Goal: Transaction & Acquisition: Purchase product/service

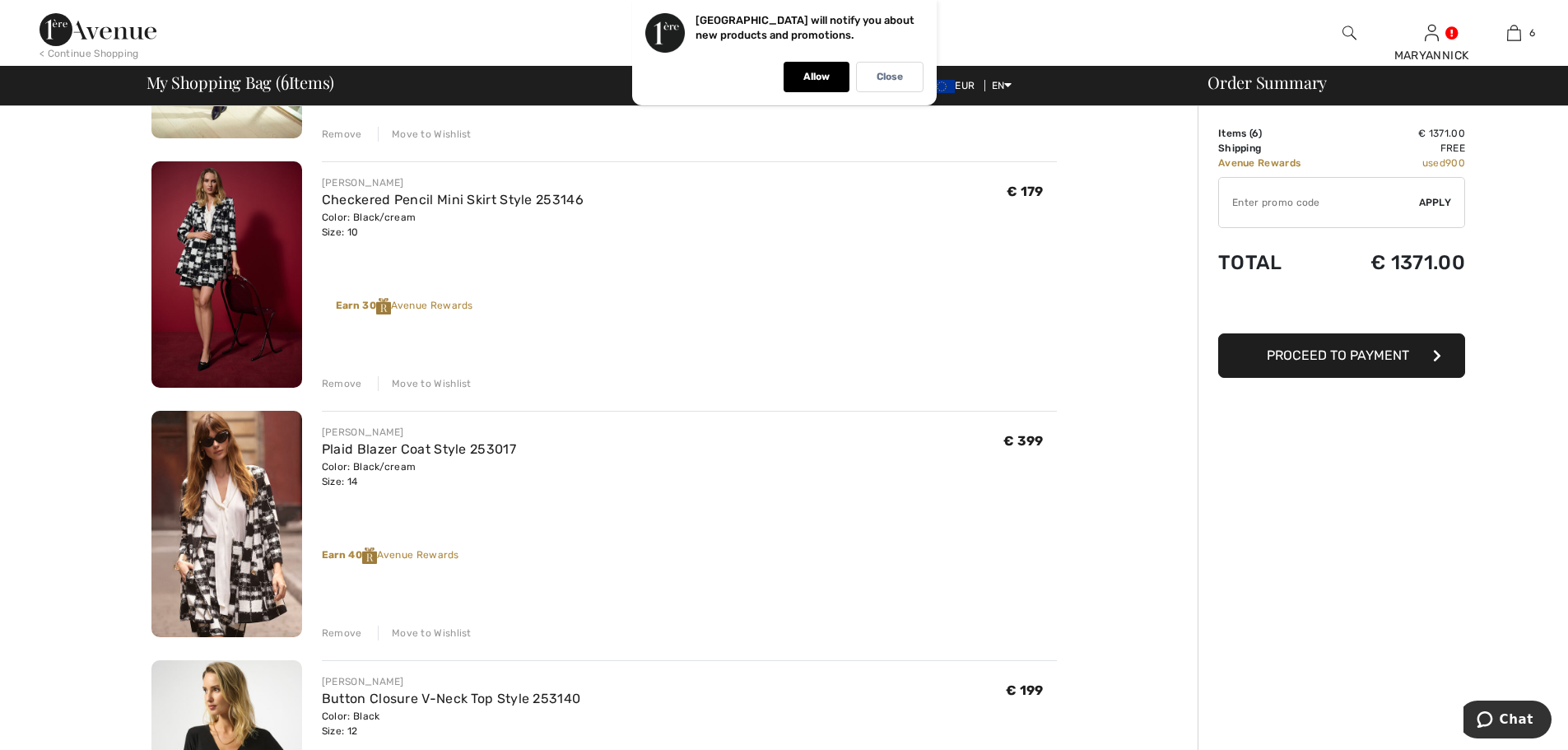
scroll to position [412, 0]
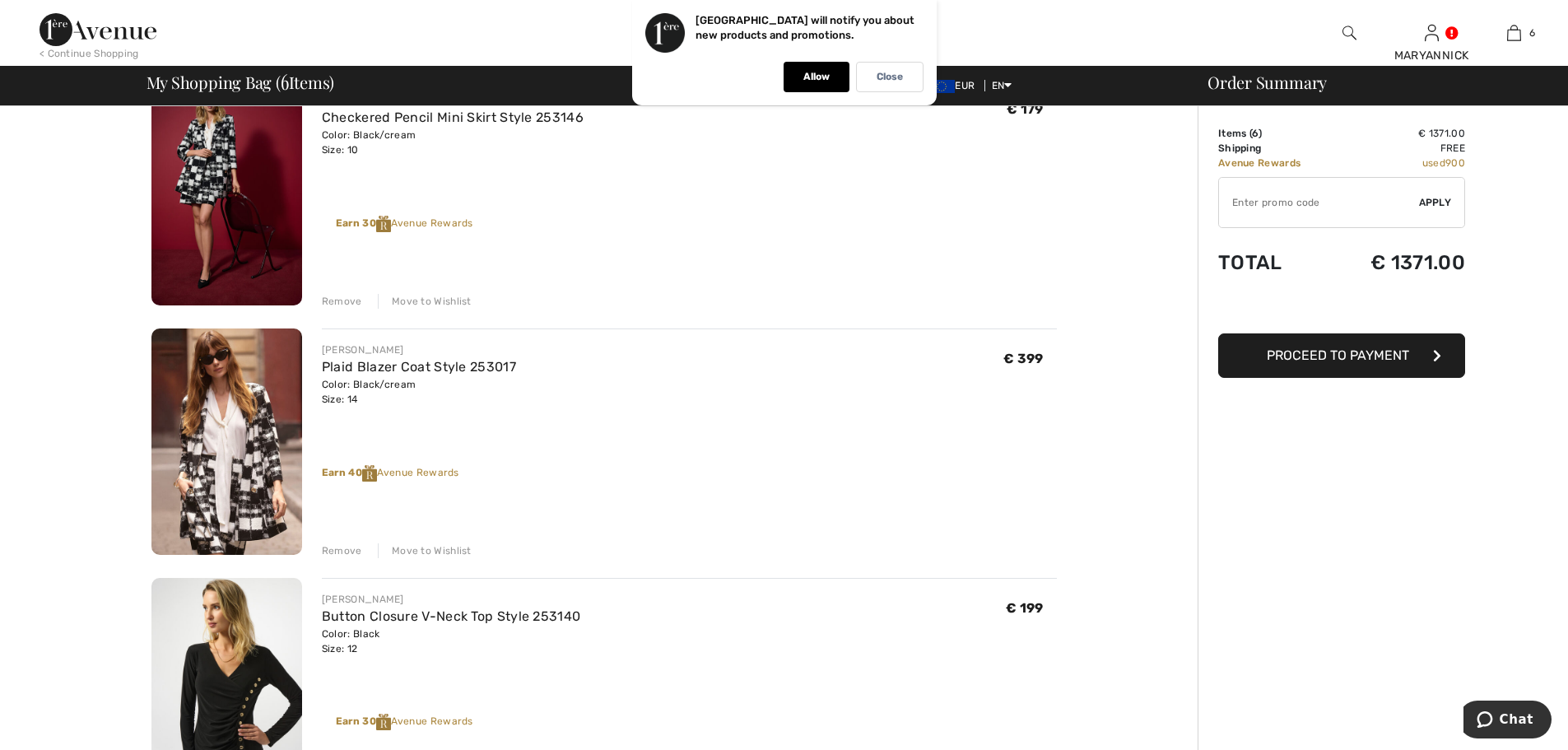
click at [208, 431] on img at bounding box center [226, 441] width 151 height 227
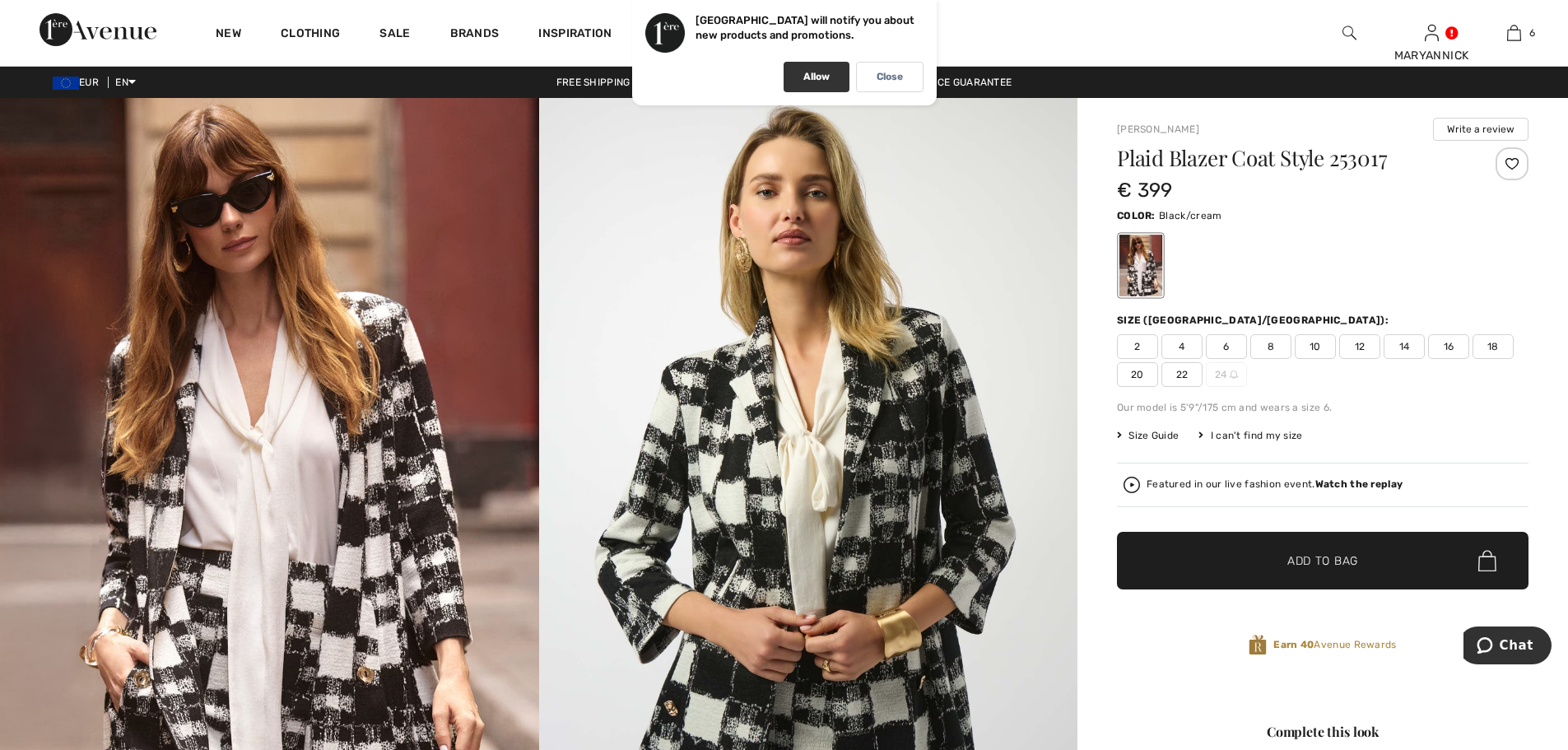
click at [825, 76] on p "Allow" at bounding box center [816, 77] width 26 height 13
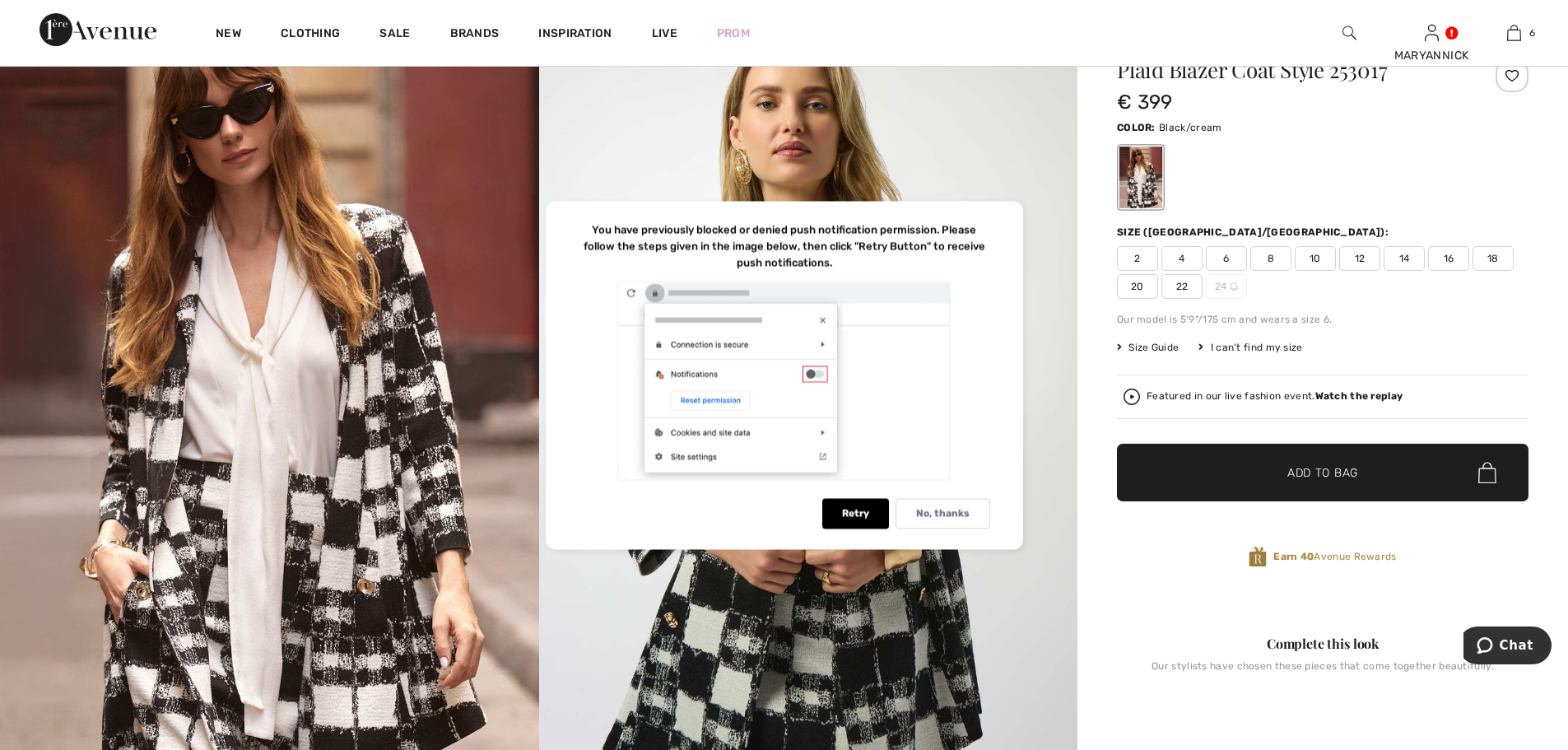
scroll to position [82, 0]
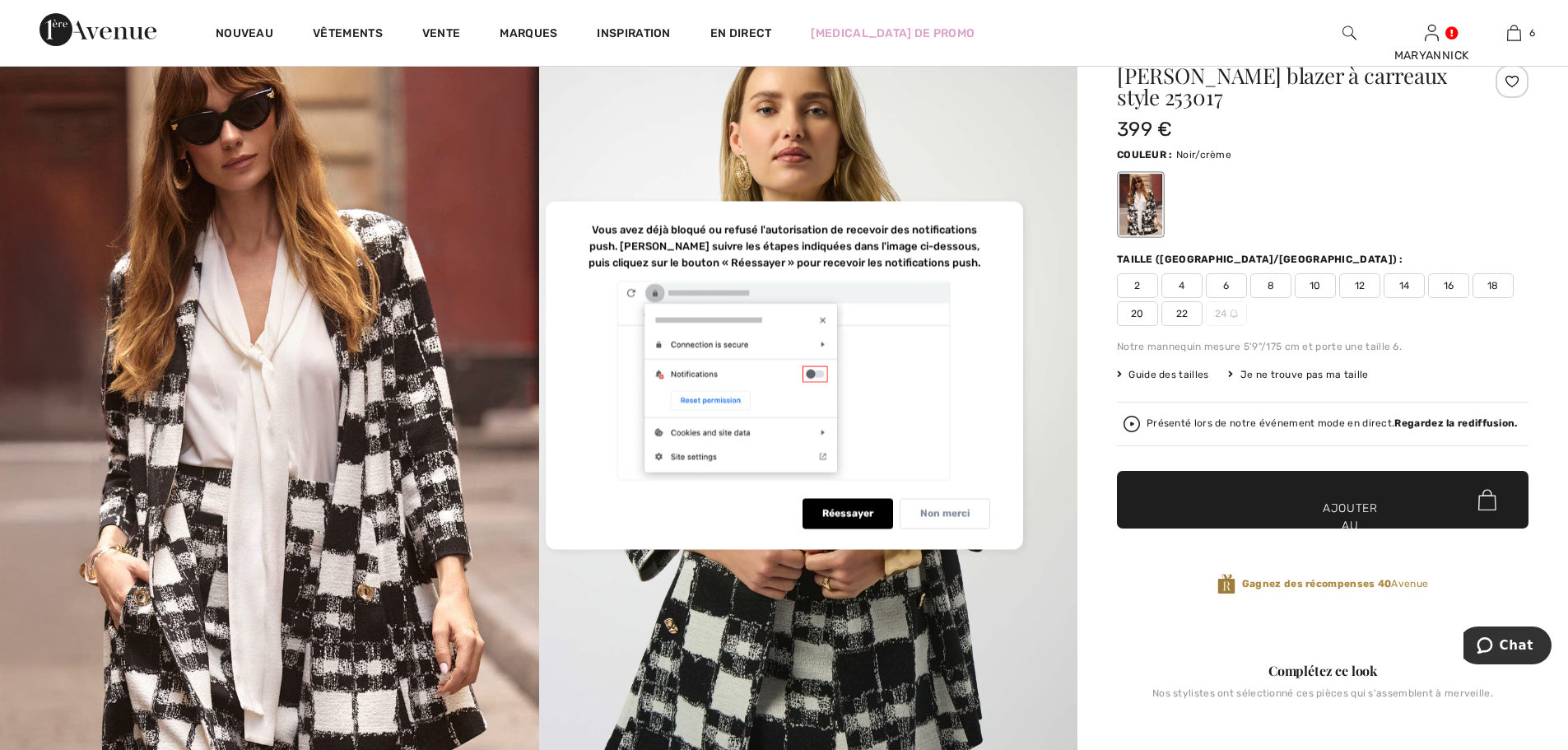
click at [953, 515] on font "Non merci" at bounding box center [945, 513] width 50 height 12
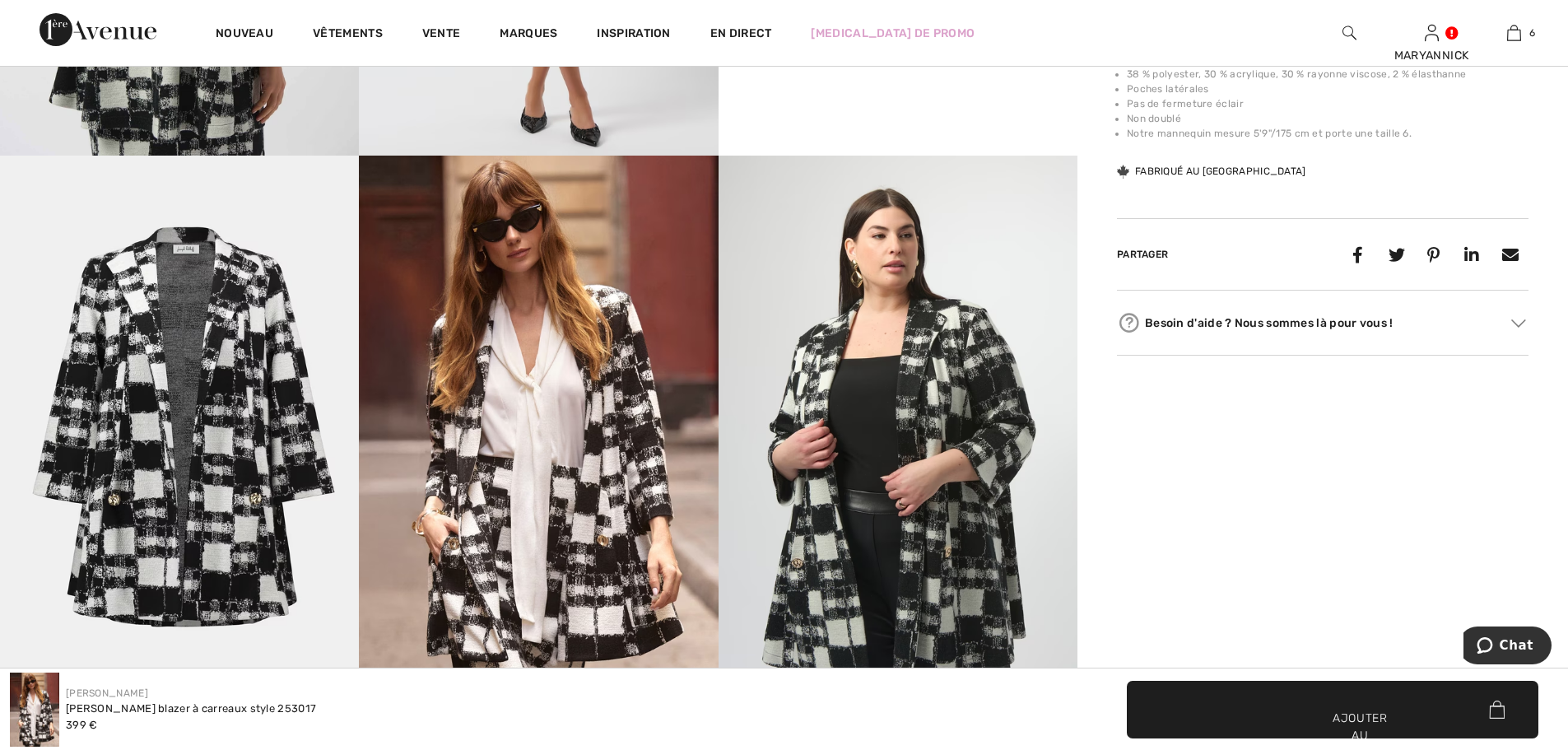
scroll to position [1400, 0]
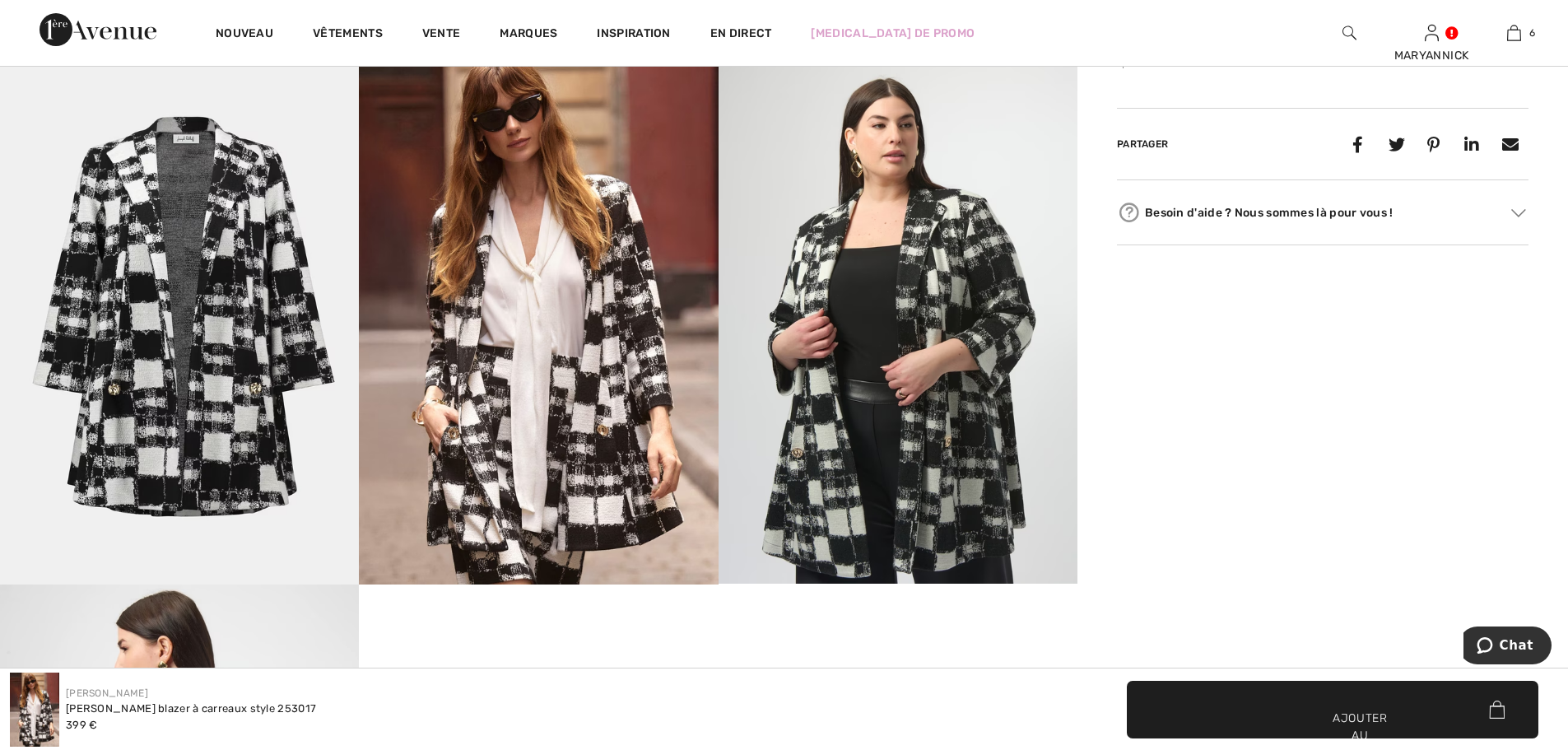
click at [823, 465] on img at bounding box center [898, 314] width 359 height 539
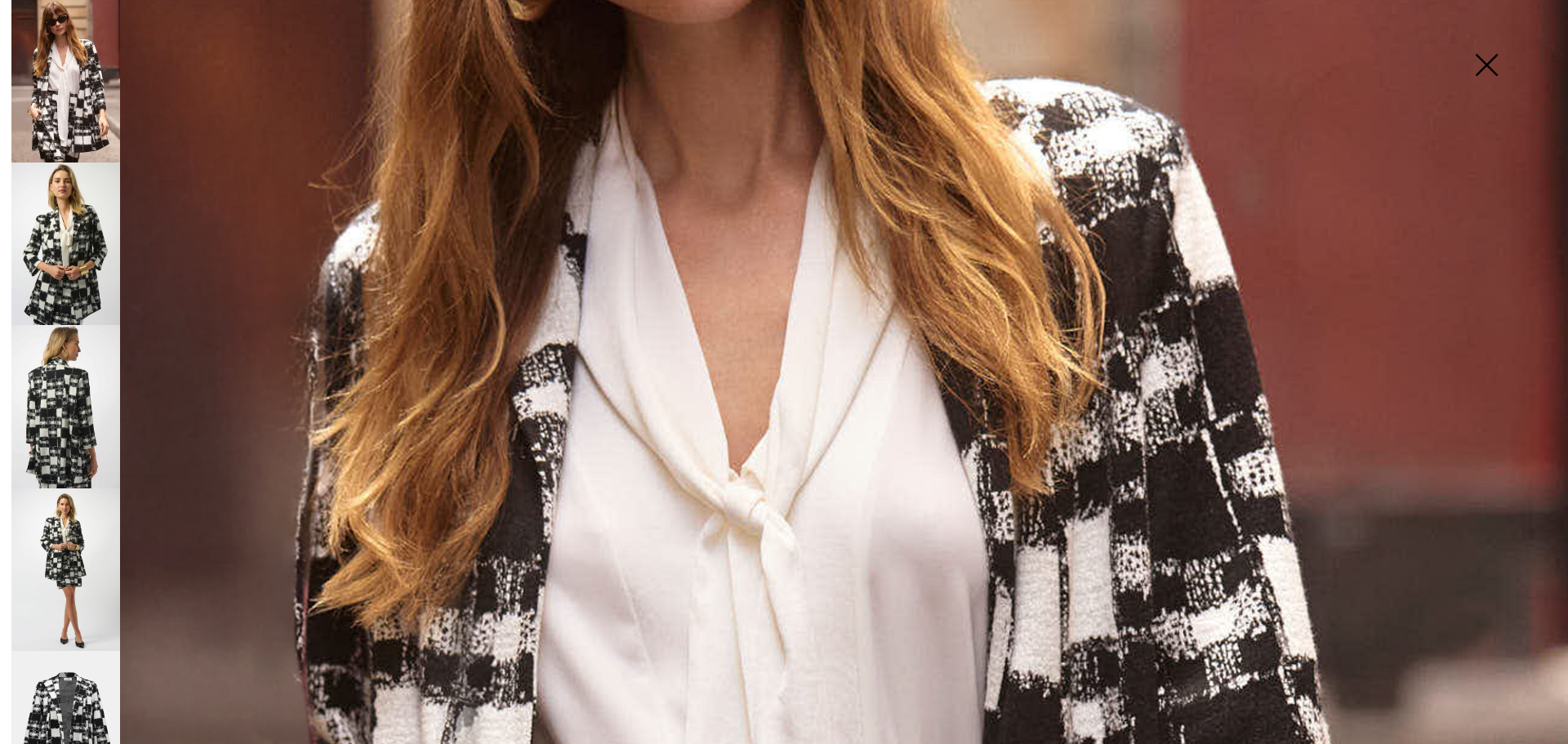
scroll to position [445, 0]
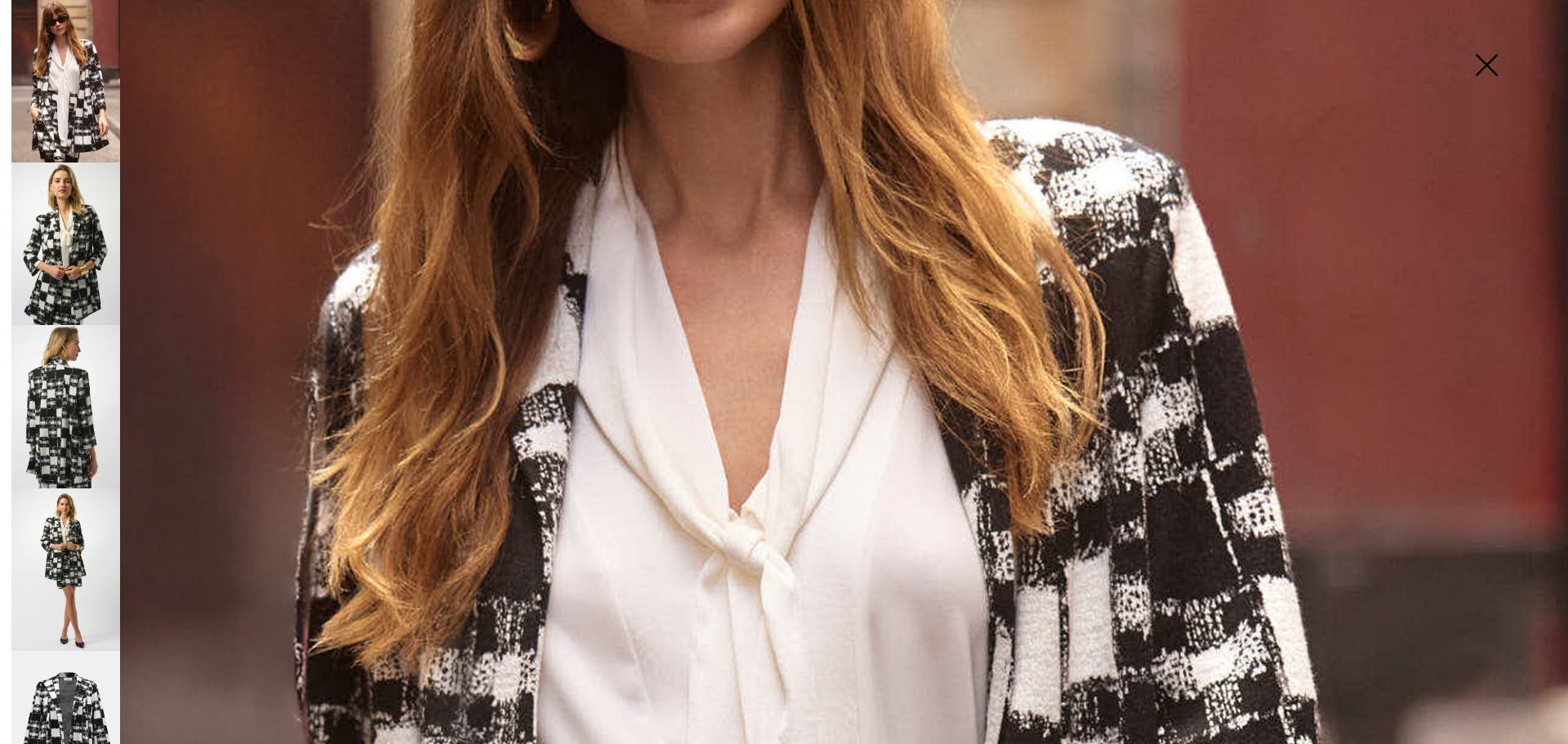
click at [70, 417] on img at bounding box center [65, 406] width 108 height 163
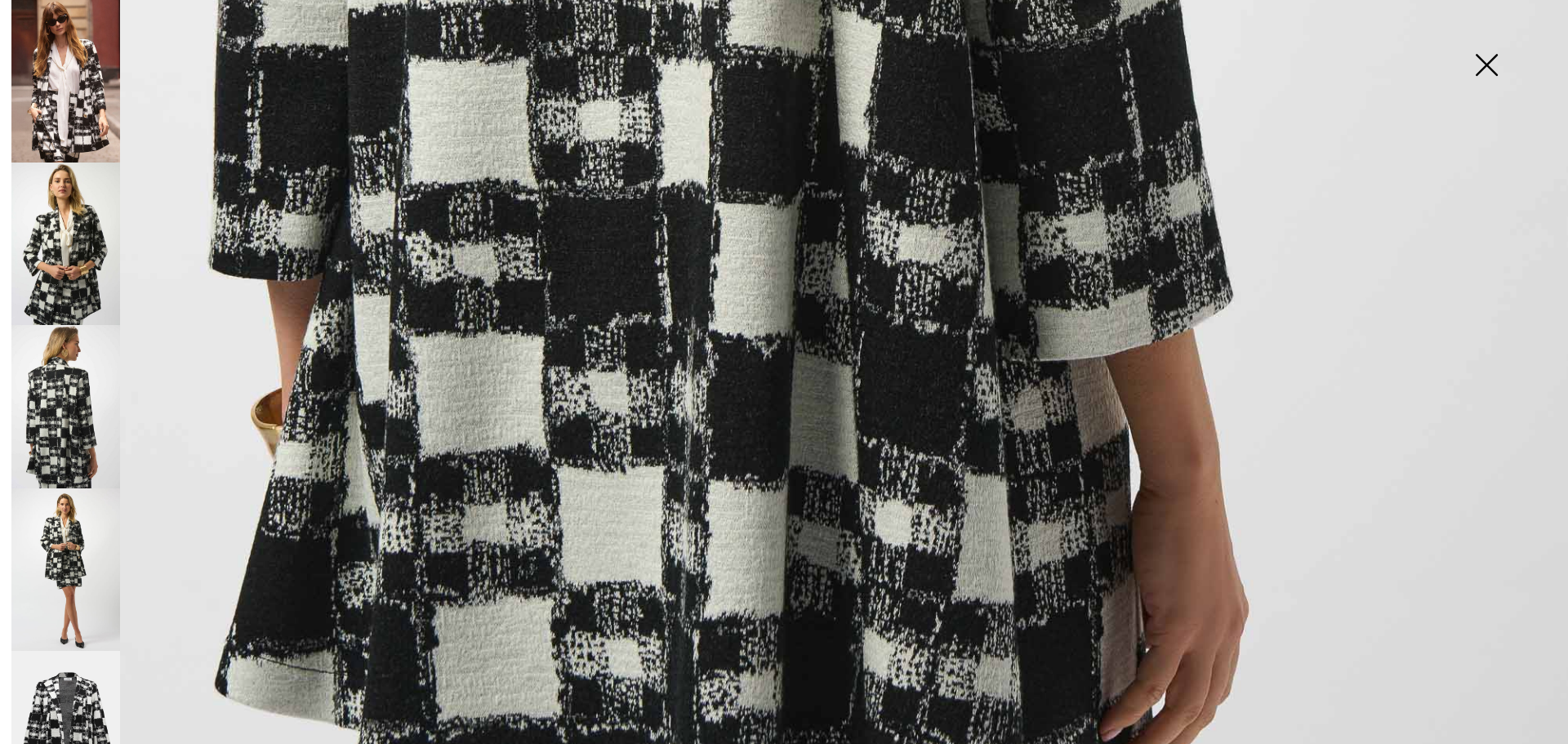
scroll to position [1587, 0]
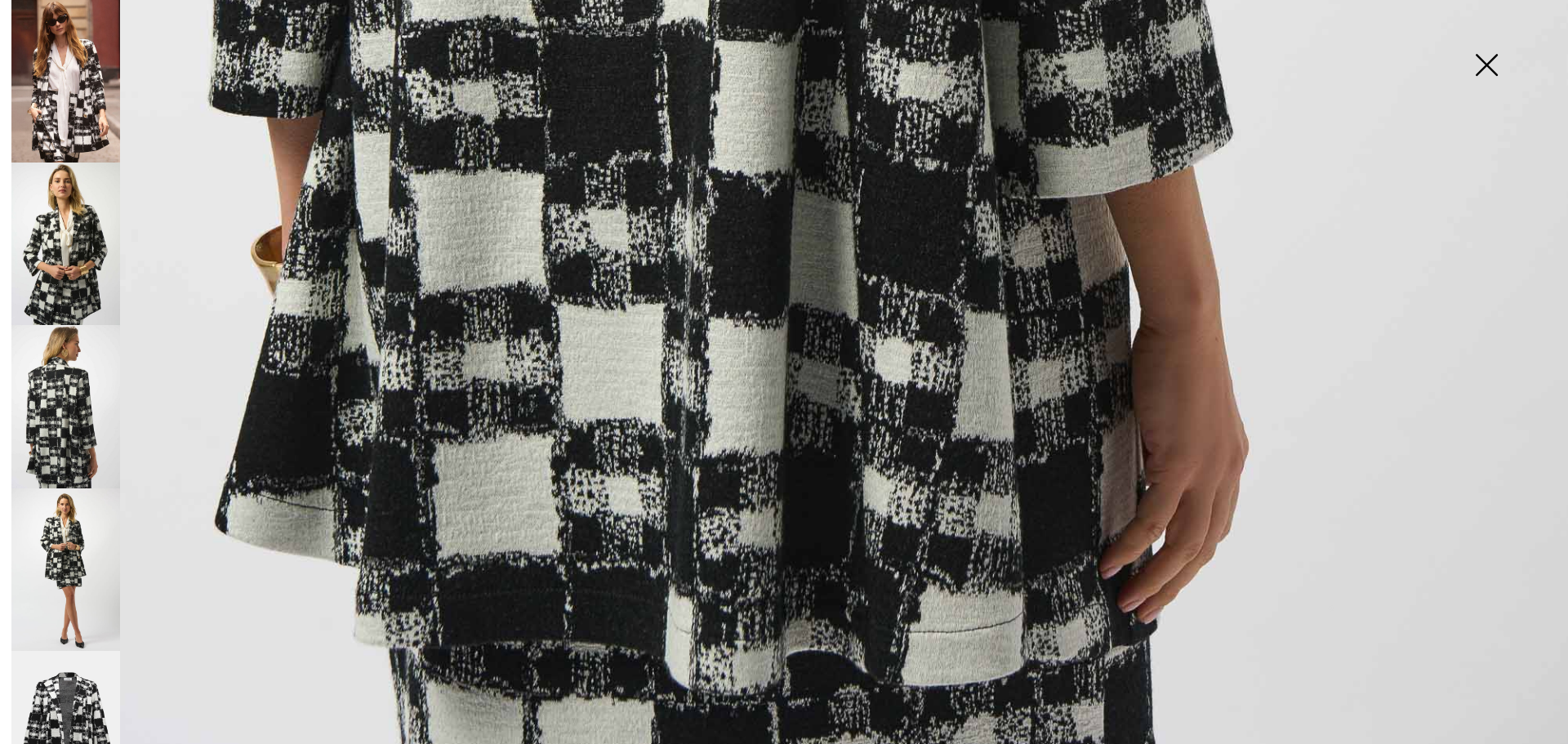
click at [73, 699] on img at bounding box center [65, 732] width 108 height 163
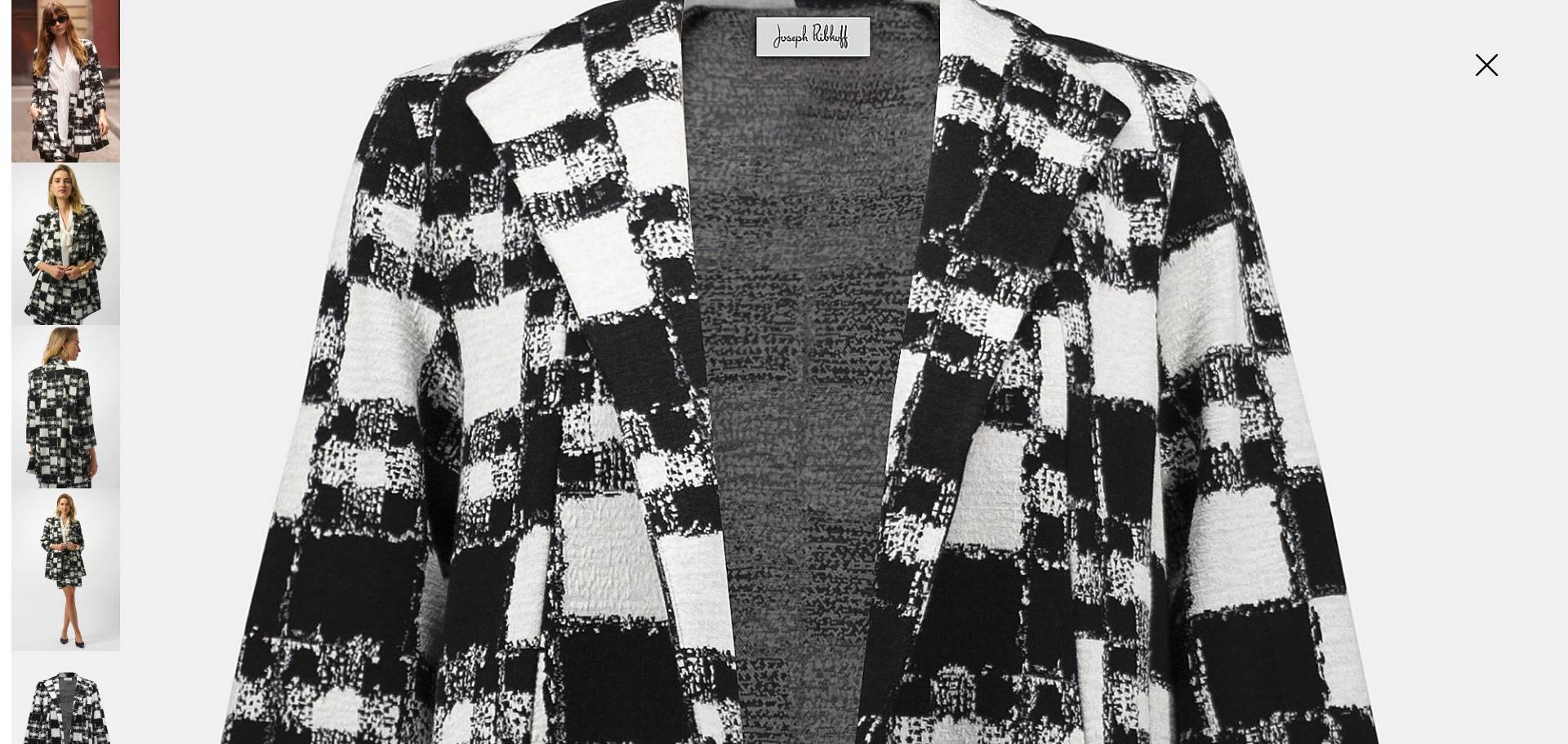
scroll to position [363, 0]
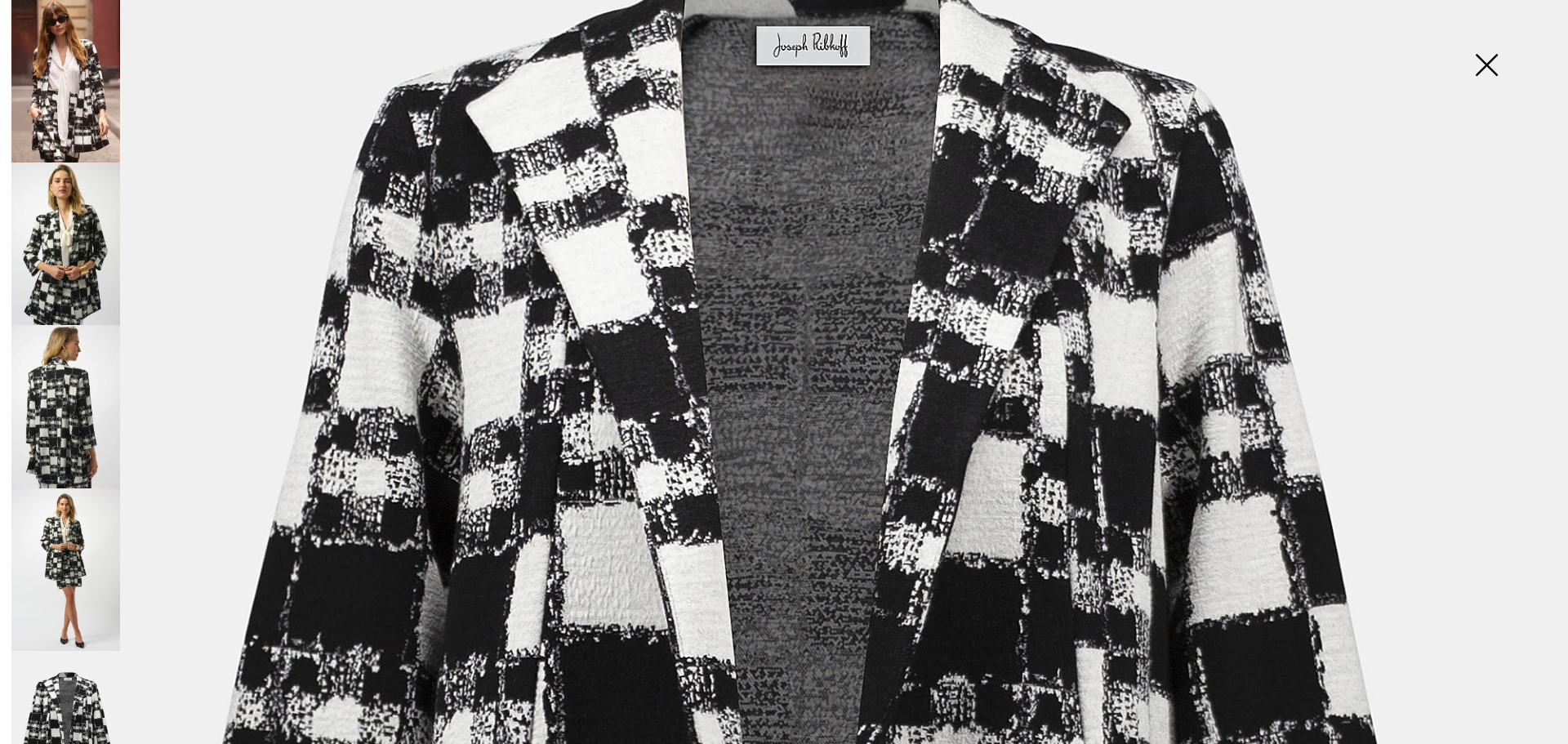
click at [67, 497] on img at bounding box center [65, 570] width 108 height 163
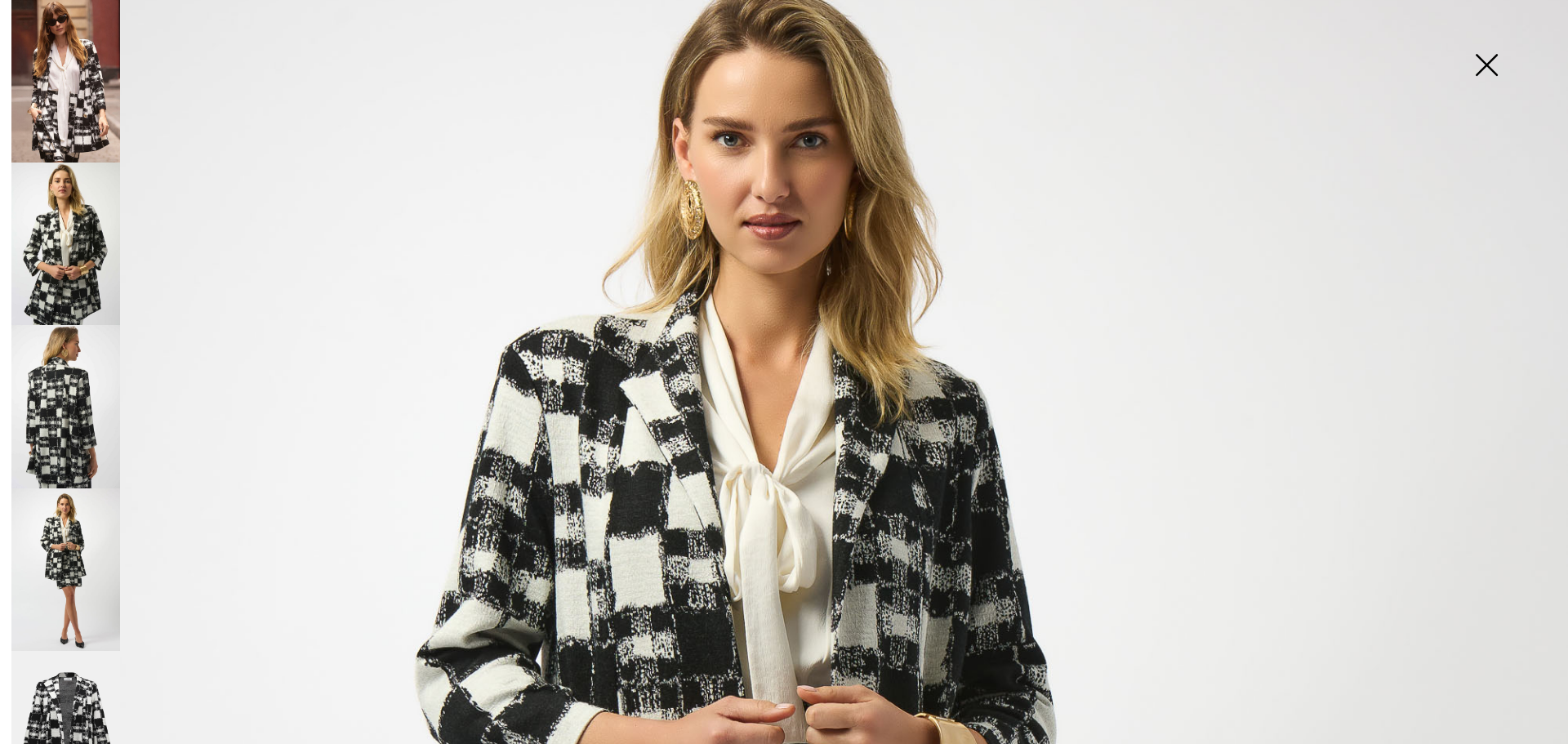
scroll to position [0, 0]
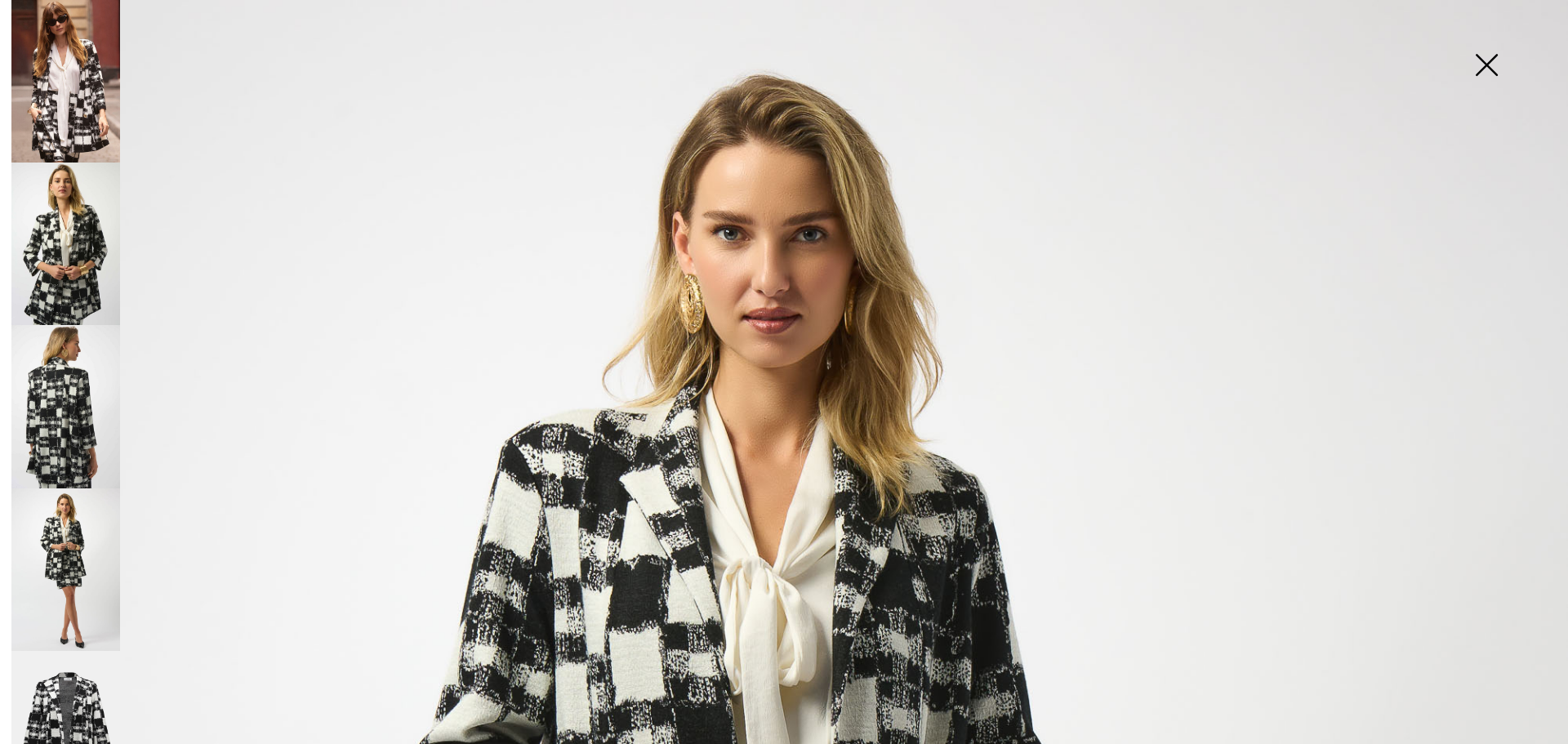
click at [1490, 67] on img at bounding box center [1486, 66] width 81 height 84
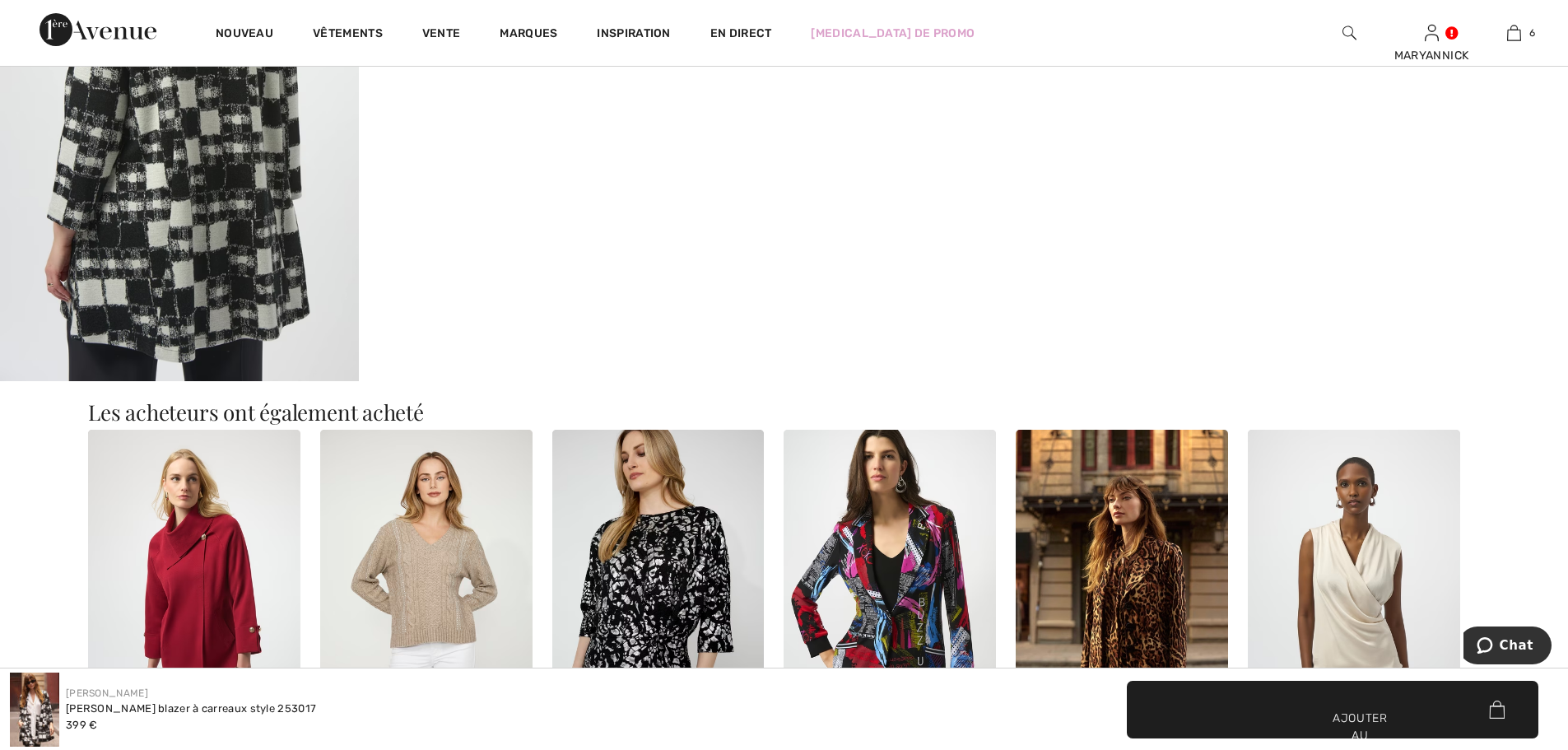
scroll to position [1811, 0]
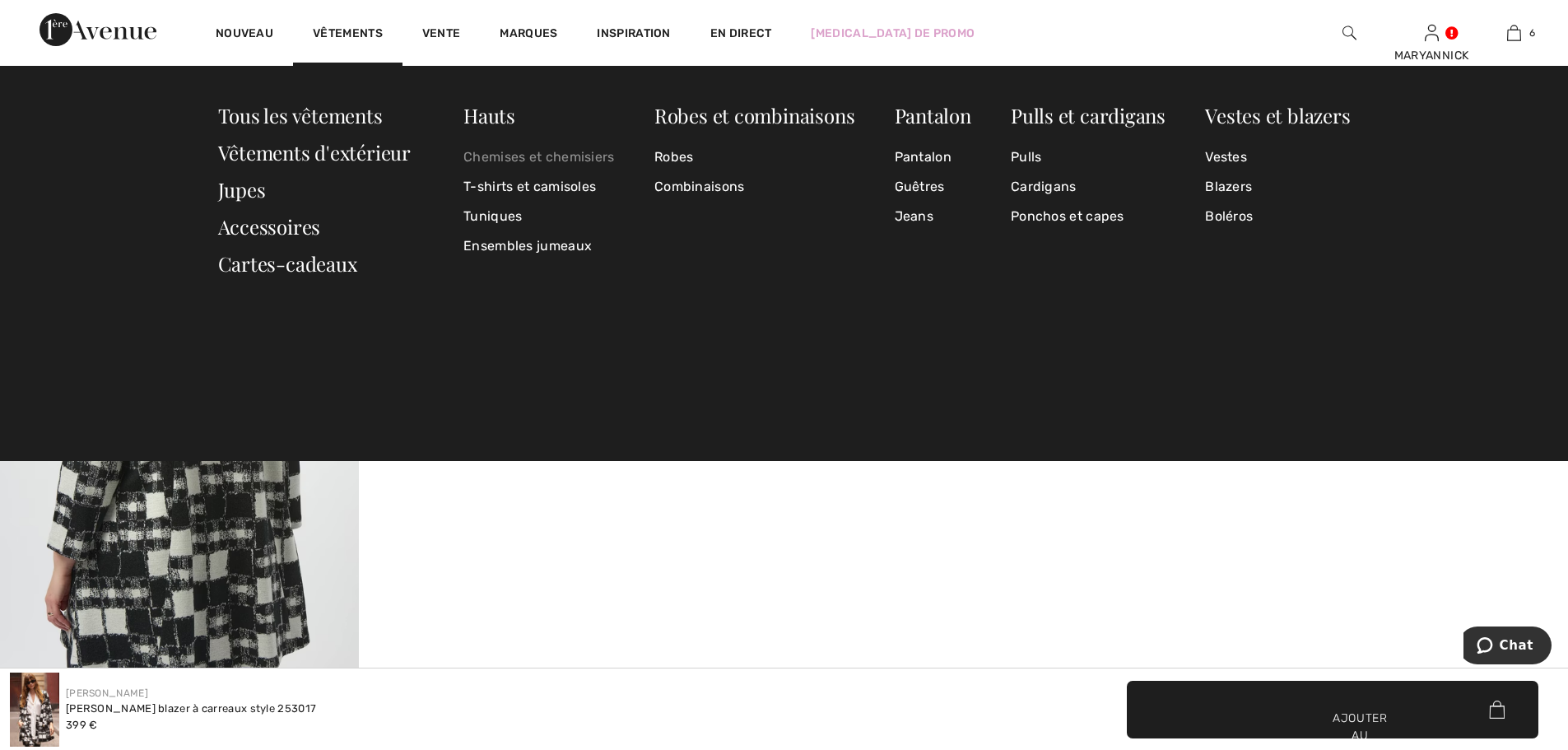
click at [488, 164] on link "Chemises et chemisiers" at bounding box center [540, 157] width 152 height 30
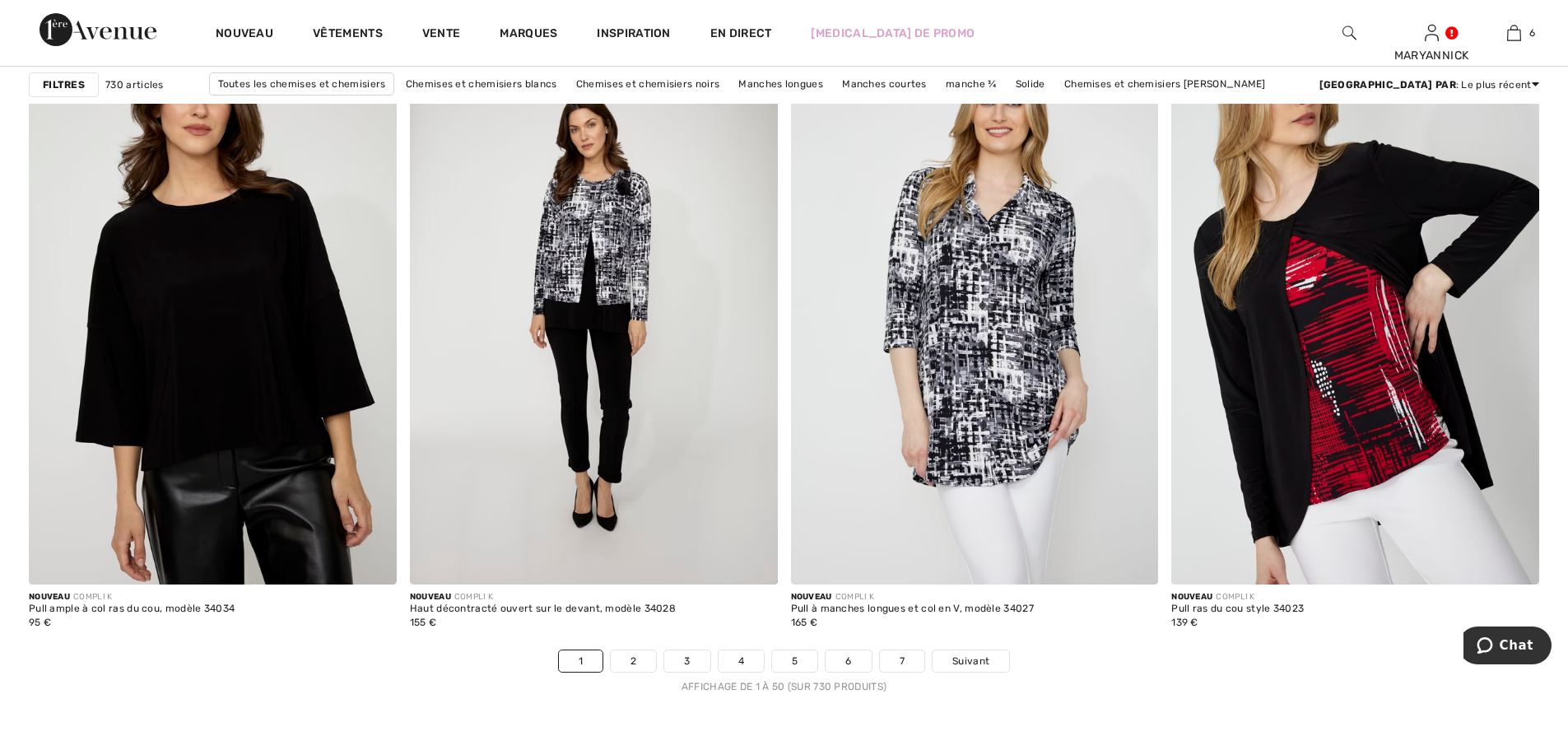
scroll to position [9468, 0]
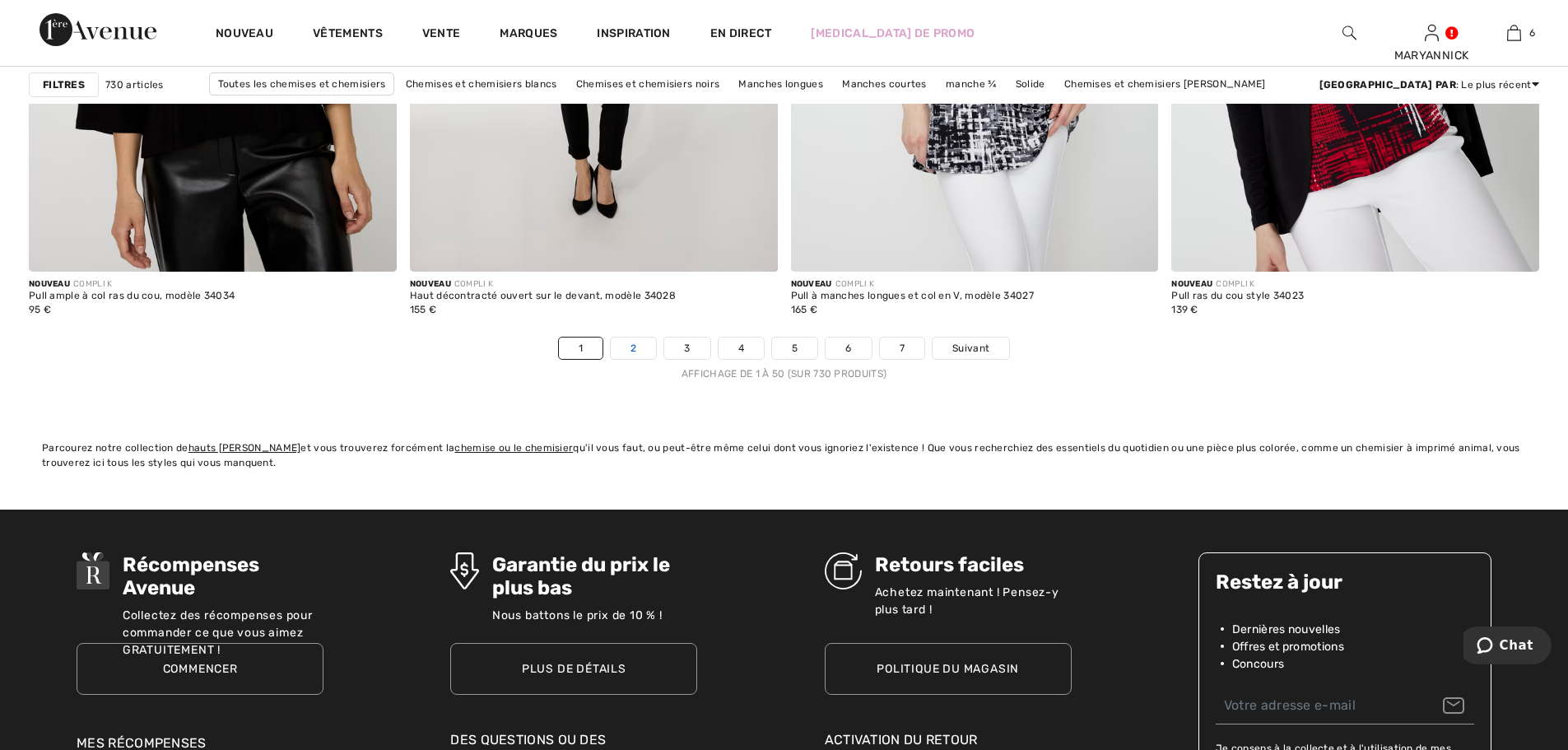
click at [632, 352] on font "2" at bounding box center [633, 347] width 5 height 12
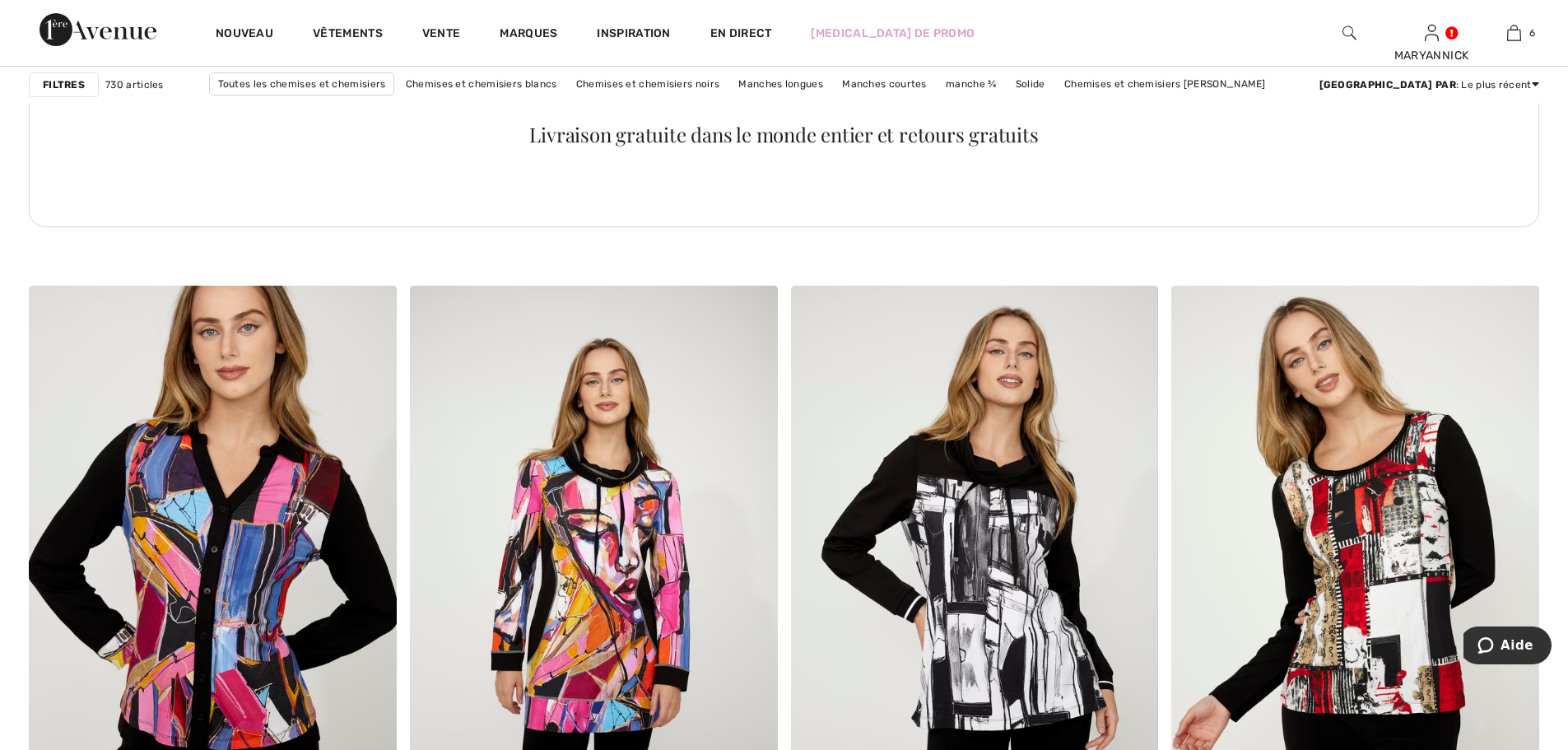
scroll to position [2800, 0]
